Goal: Information Seeking & Learning: Check status

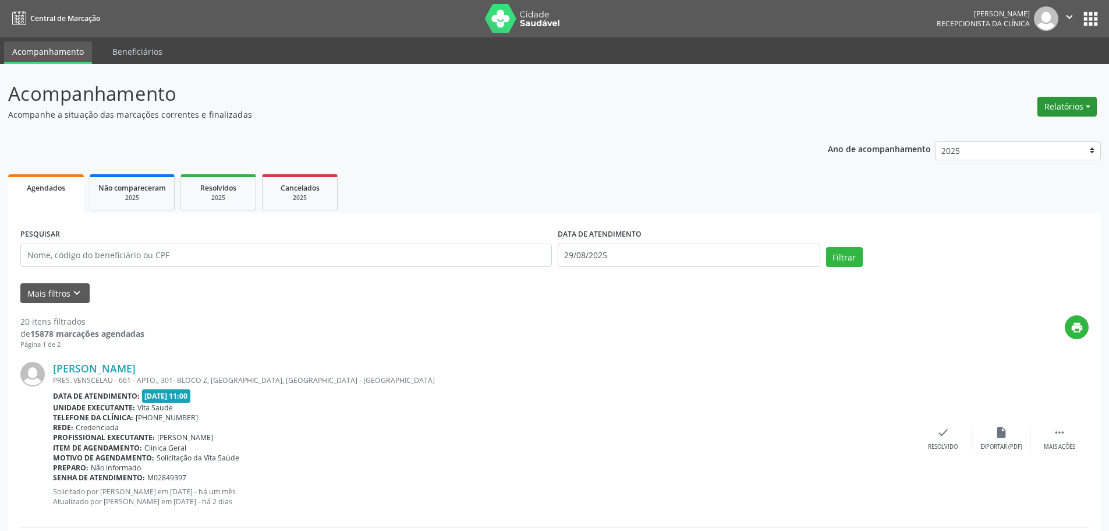
click at [1065, 105] on button "Relatórios" at bounding box center [1067, 107] width 59 height 20
click at [1028, 129] on link "Agendamentos" at bounding box center [1035, 131] width 125 height 16
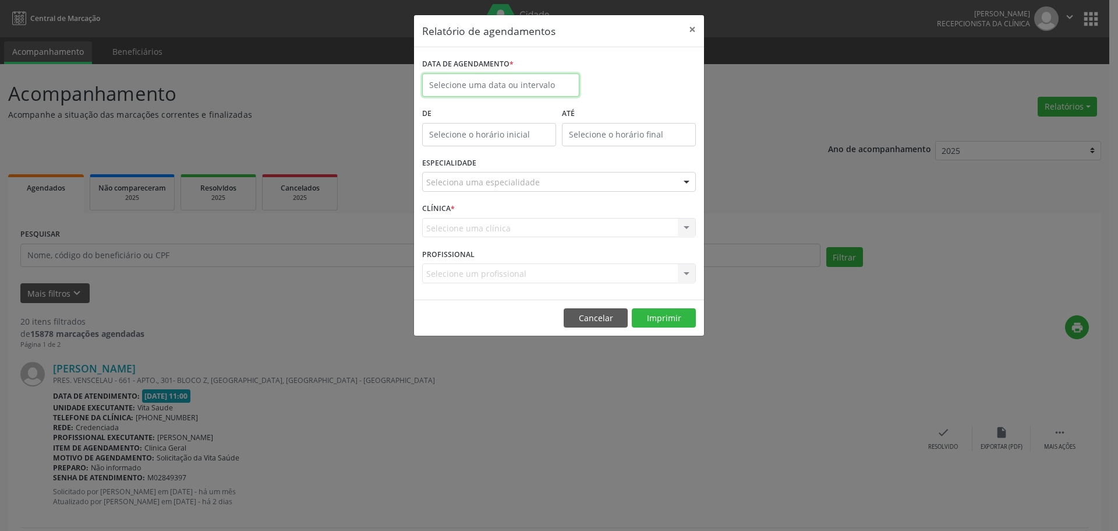
click at [536, 82] on input "text" at bounding box center [500, 84] width 157 height 23
click at [521, 108] on select "Janeiro Fevereiro Março Abril Maio Junho Julho Agosto Setembro Outubro Novembro…" at bounding box center [493, 109] width 70 height 16
select select "8"
click at [458, 101] on select "Janeiro Fevereiro Março Abril Maio Junho Julho Agosto Setembro Outubro Novembro…" at bounding box center [493, 109] width 70 height 16
click at [568, 149] on span "5" at bounding box center [563, 146] width 23 height 23
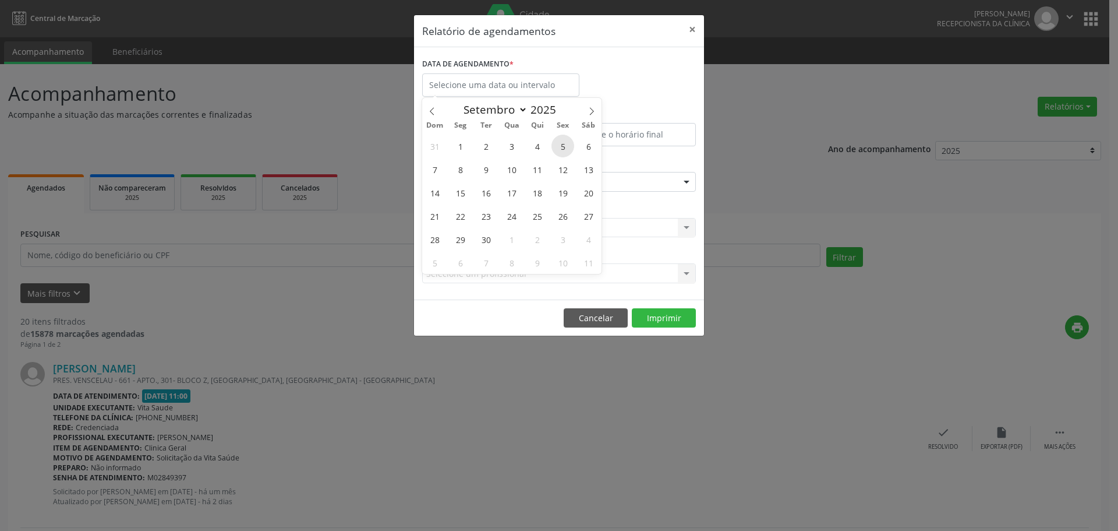
type input "05/09/2025"
click at [568, 149] on span "5" at bounding box center [563, 146] width 23 height 23
click at [495, 135] on input "12:00" at bounding box center [489, 134] width 134 height 23
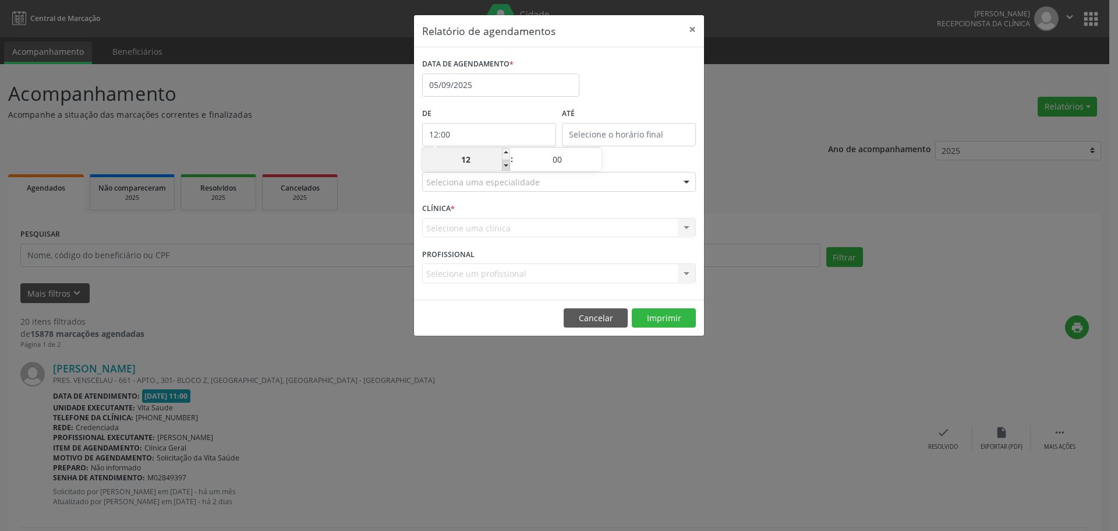
click at [506, 165] on span at bounding box center [506, 166] width 8 height 12
type input "11:00"
type input "11"
click at [506, 165] on span at bounding box center [506, 166] width 8 height 12
type input "10:00"
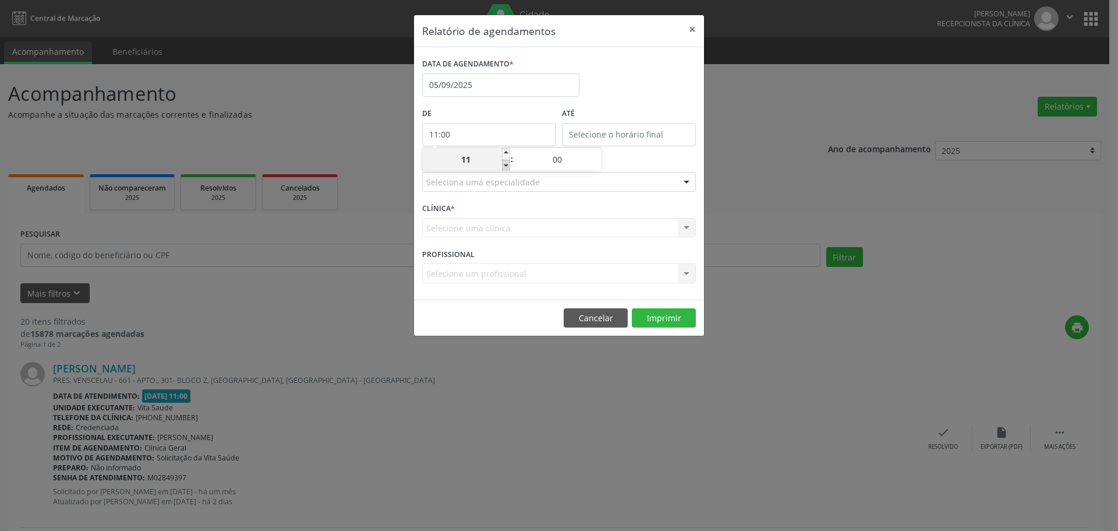
type input "10"
click at [506, 165] on span at bounding box center [506, 166] width 8 height 12
type input "09:00"
type input "09"
click at [506, 165] on span at bounding box center [506, 166] width 8 height 12
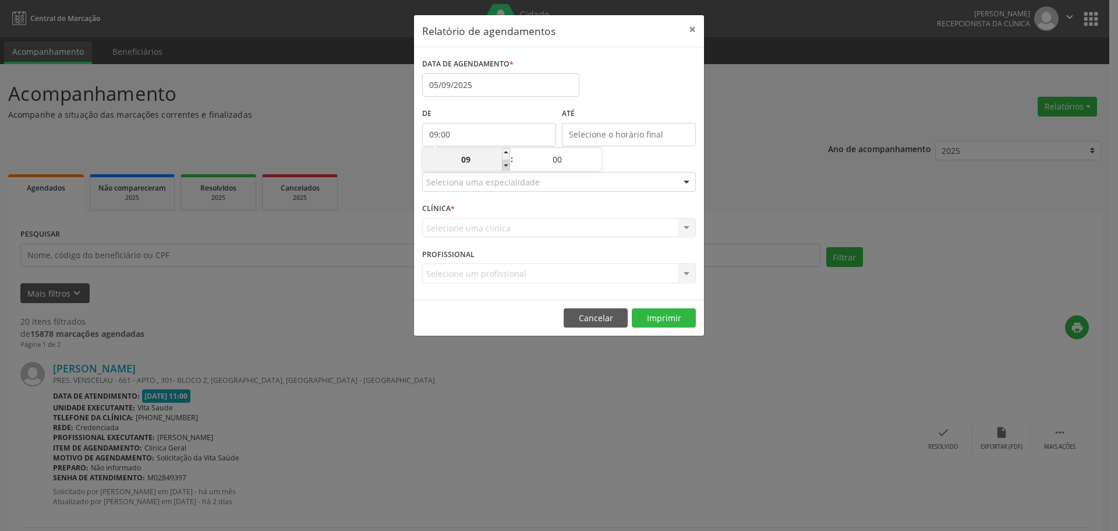
type input "08:00"
type input "08"
click at [506, 165] on span at bounding box center [506, 166] width 8 height 12
type input "07:00"
type input "07"
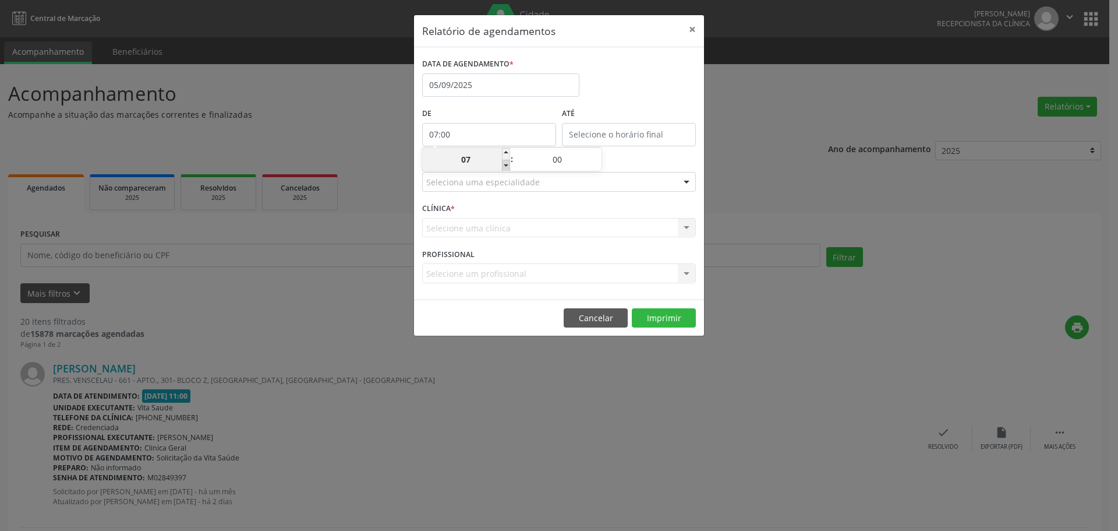
click at [506, 164] on span at bounding box center [506, 166] width 8 height 12
type input "06:00"
type input "06"
click at [607, 133] on input "12:00" at bounding box center [629, 134] width 134 height 23
click at [645, 152] on span at bounding box center [646, 154] width 8 height 12
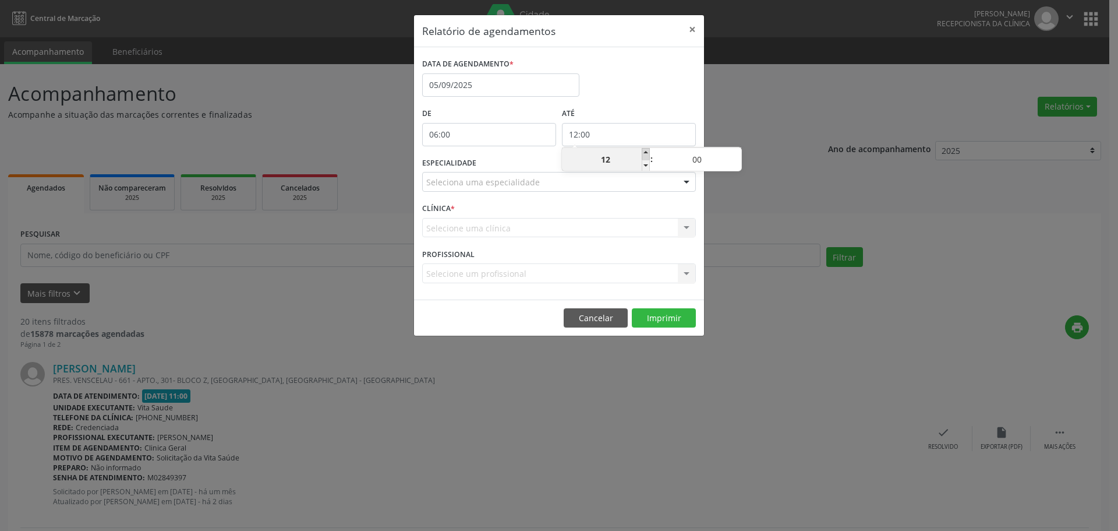
type input "13:00"
type input "13"
click at [645, 152] on span at bounding box center [646, 154] width 8 height 12
type input "14:00"
type input "14"
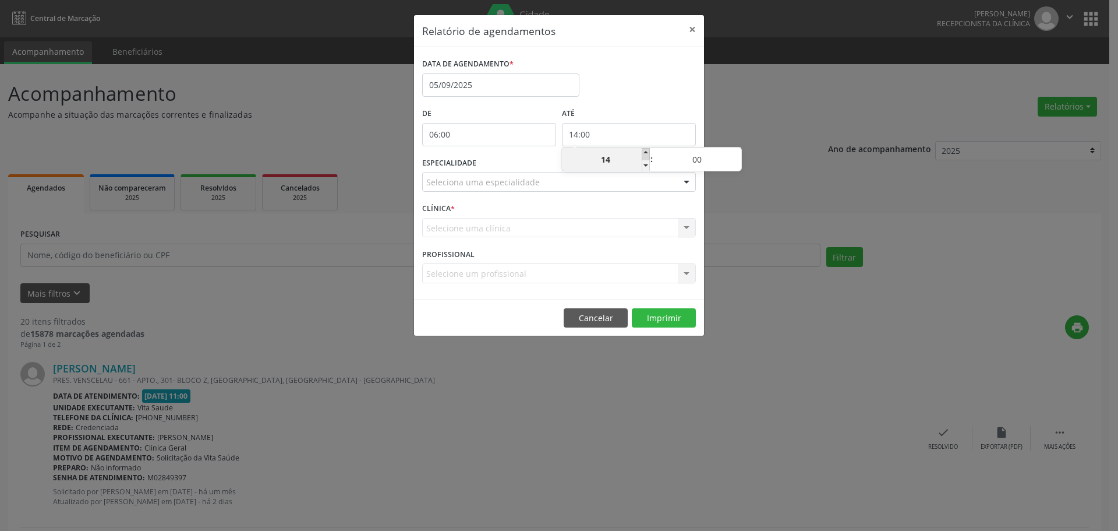
click at [645, 152] on span at bounding box center [646, 154] width 8 height 12
type input "15:00"
type input "15"
click at [645, 152] on span at bounding box center [646, 154] width 8 height 12
type input "16:00"
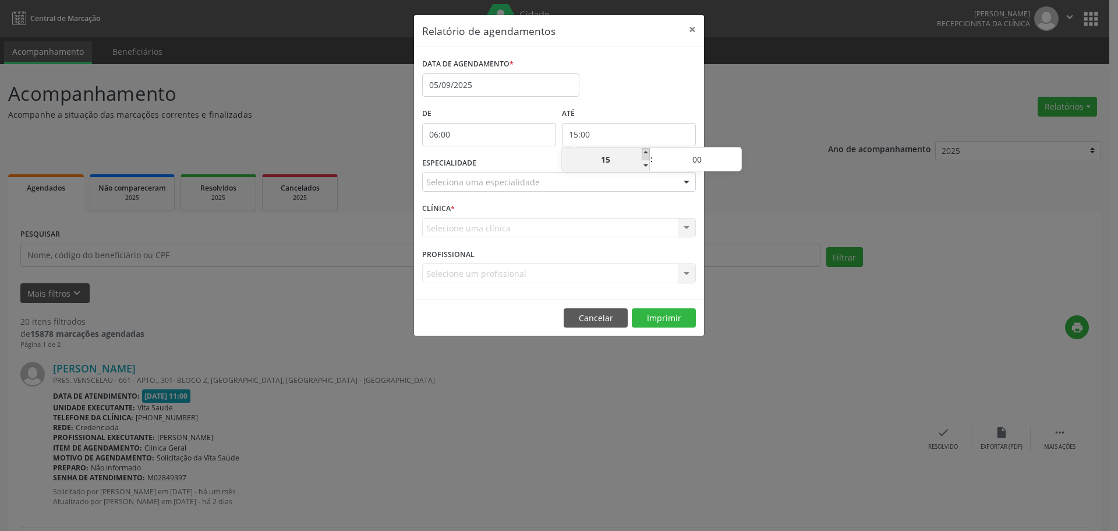
type input "16"
click at [645, 152] on span at bounding box center [646, 154] width 8 height 12
type input "17:00"
type input "17"
click at [645, 152] on span at bounding box center [646, 154] width 8 height 12
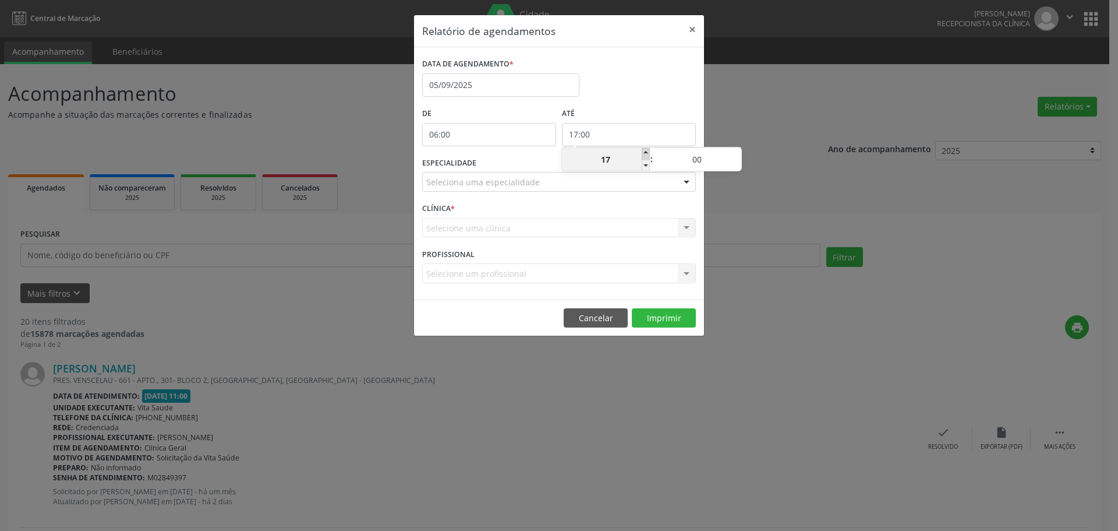
type input "18:00"
type input "18"
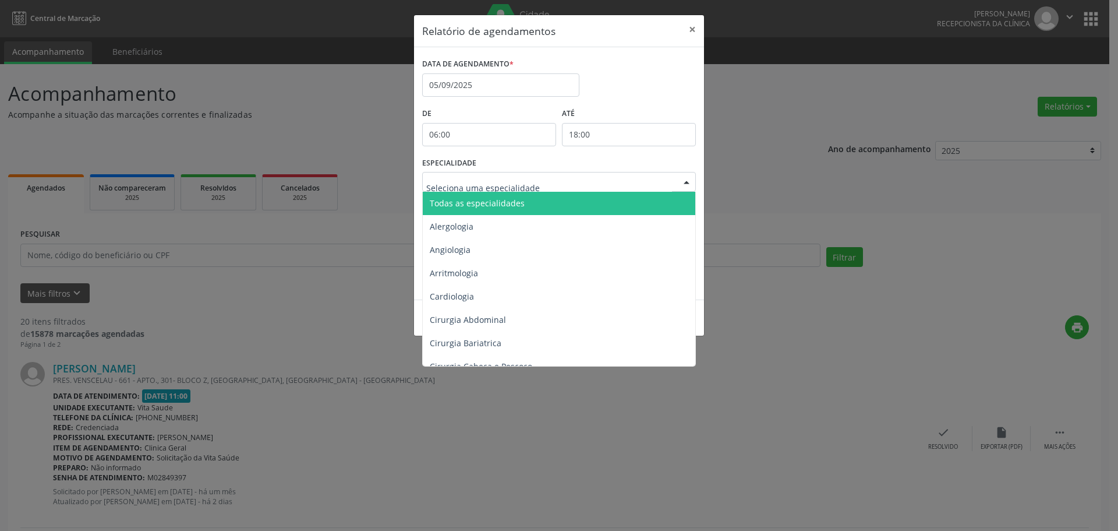
click at [634, 186] on div at bounding box center [559, 182] width 274 height 20
click at [630, 198] on span "Todas as especialidades" at bounding box center [560, 203] width 274 height 23
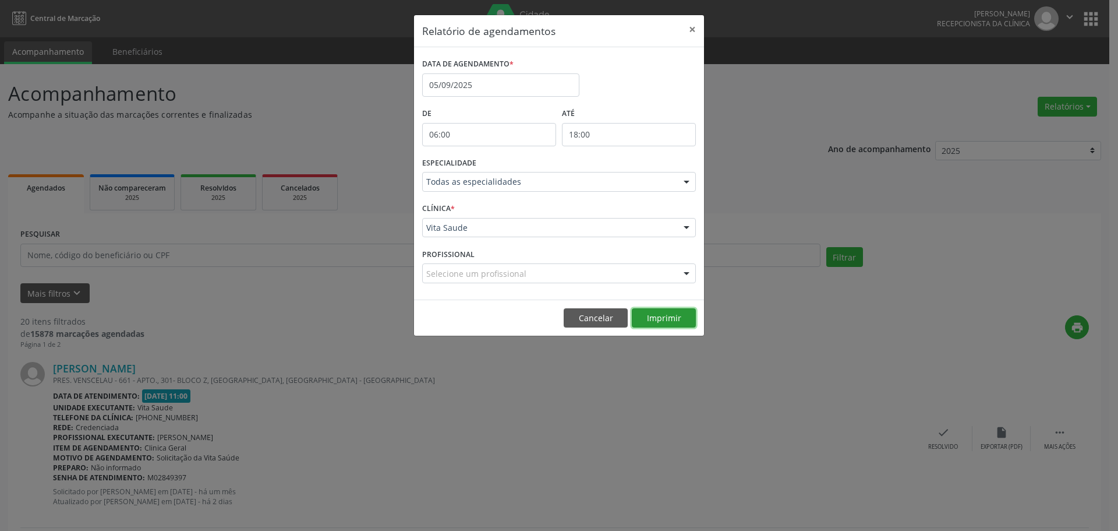
click at [663, 320] on button "Imprimir" at bounding box center [664, 318] width 64 height 20
click at [519, 75] on input "05/09/2025" at bounding box center [500, 84] width 157 height 23
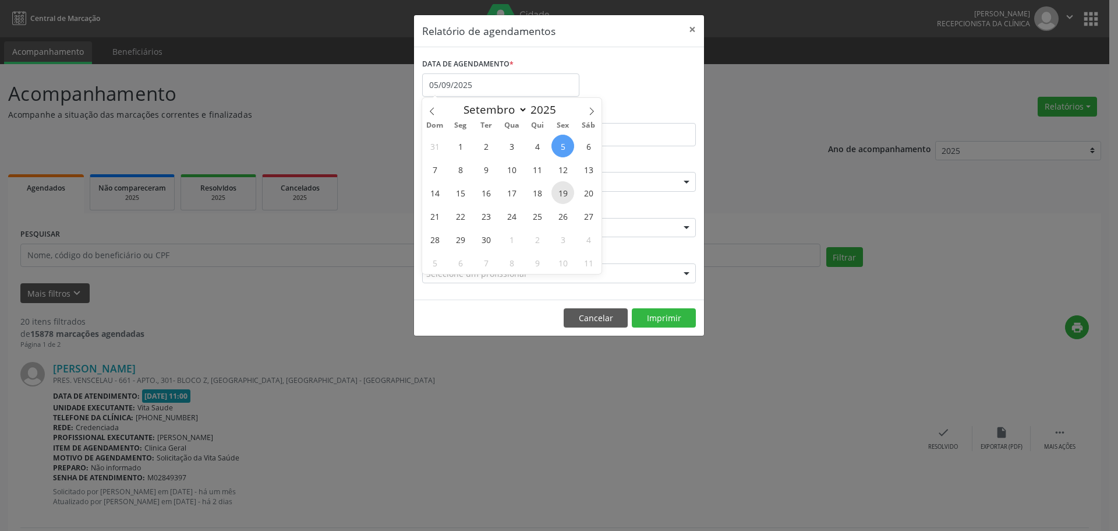
click at [563, 193] on span "19" at bounding box center [563, 192] width 23 height 23
type input "[DATE]"
click at [564, 195] on span "19" at bounding box center [563, 192] width 23 height 23
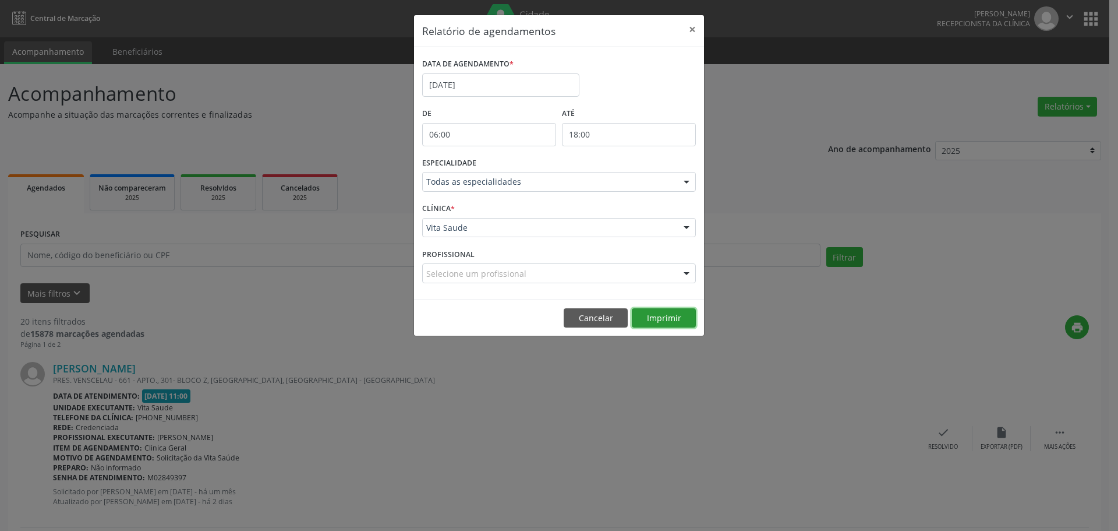
click at [652, 320] on button "Imprimir" at bounding box center [664, 318] width 64 height 20
click at [511, 87] on input "[DATE]" at bounding box center [500, 84] width 157 height 23
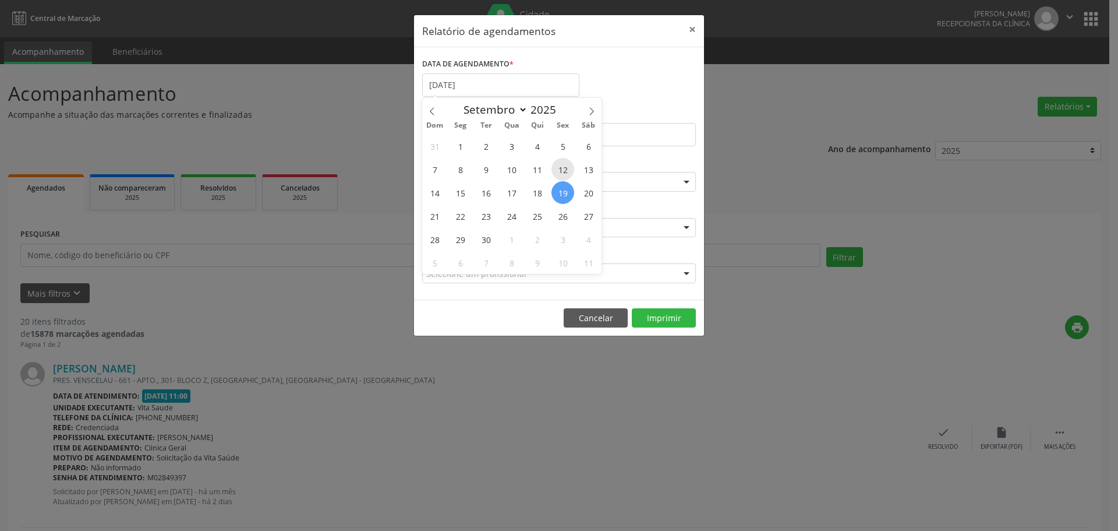
click at [563, 163] on span "12" at bounding box center [563, 169] width 23 height 23
type input "[DATE]"
click at [563, 163] on span "12" at bounding box center [563, 169] width 23 height 23
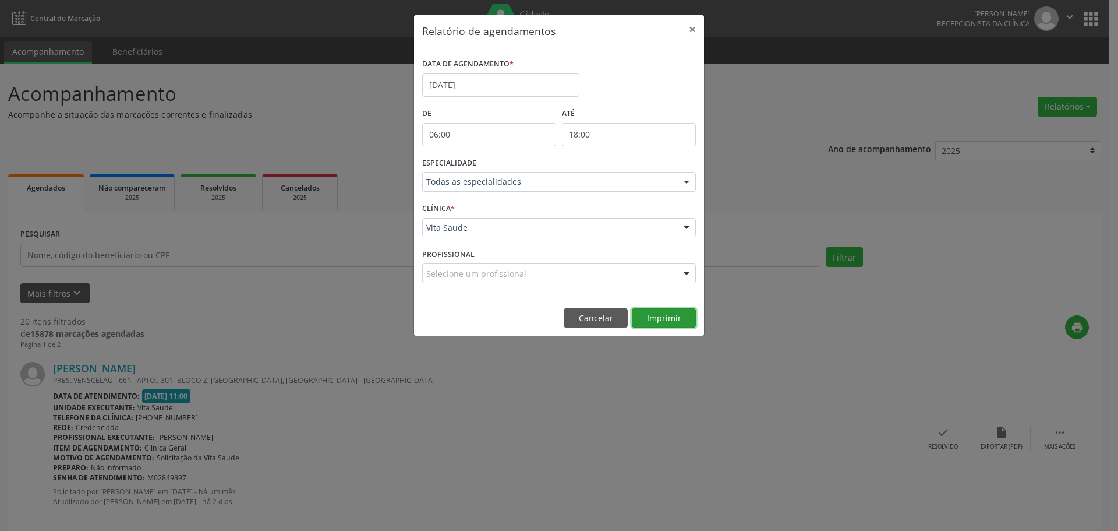
click at [668, 317] on button "Imprimir" at bounding box center [664, 318] width 64 height 20
